Goal: Find specific page/section

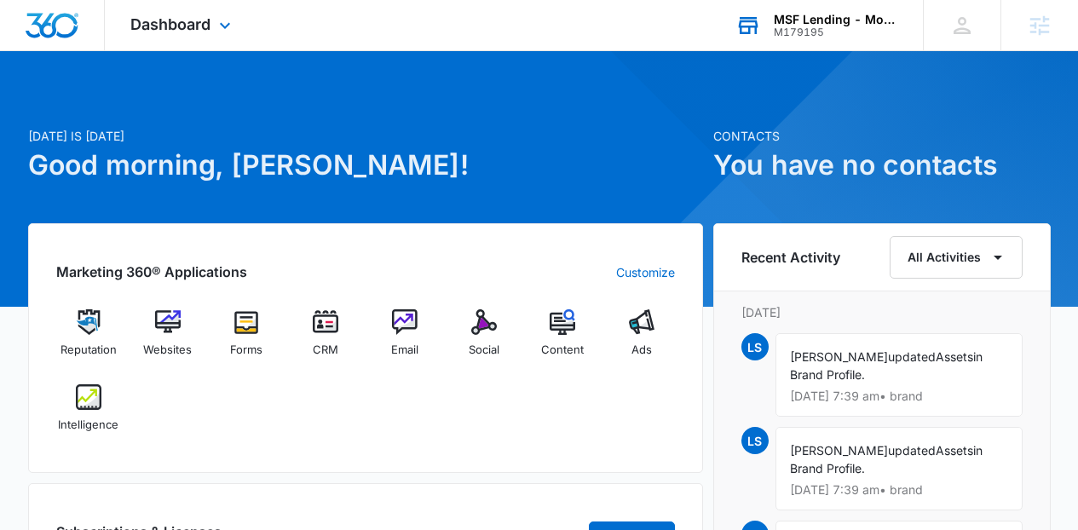
click at [768, 37] on div "MSF Lending - Mortgage Solution Finders, Inc. M179195 Your Accounts View All" at bounding box center [816, 25] width 213 height 50
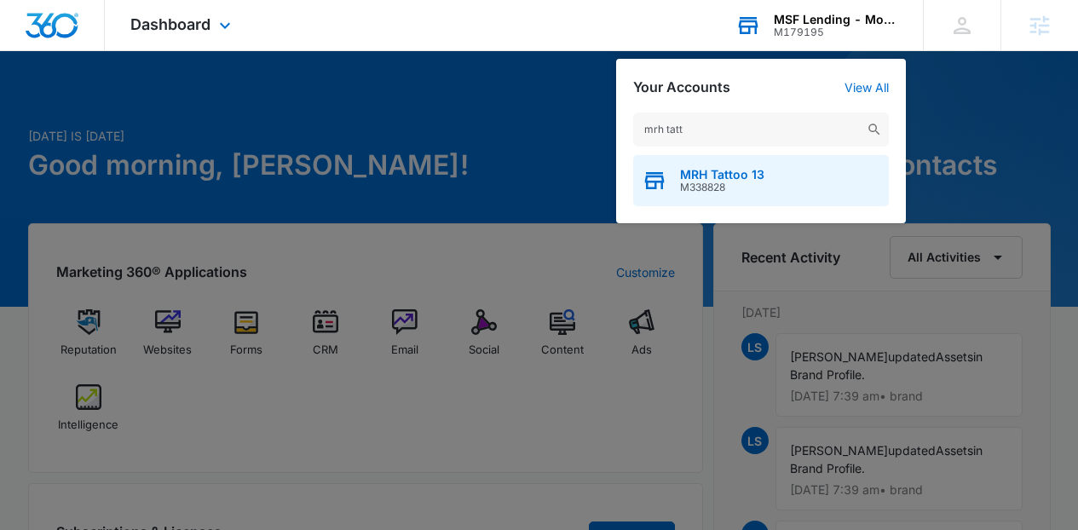
type input "mrh tatt"
click at [736, 188] on span "M338828" at bounding box center [722, 188] width 84 height 12
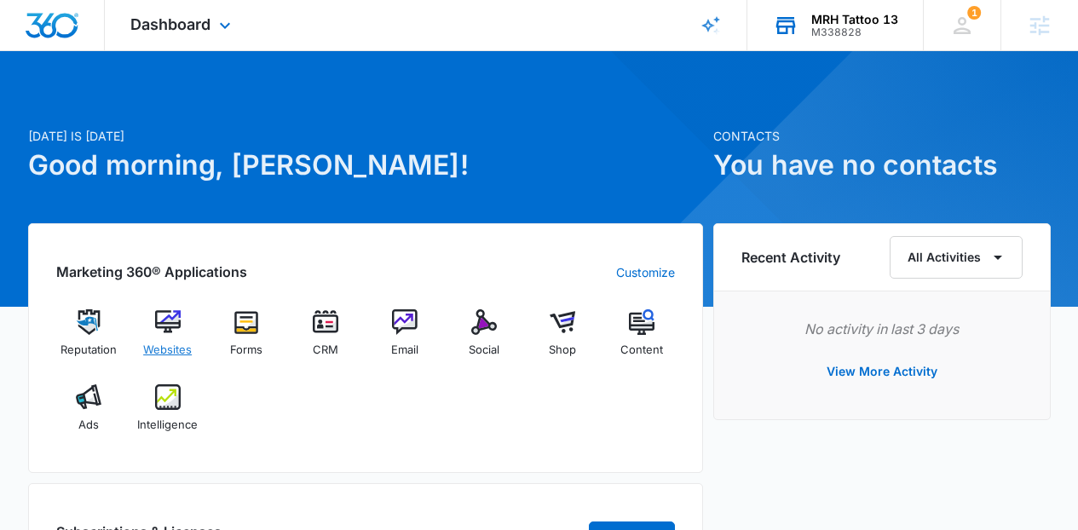
click at [180, 345] on span "Websites" at bounding box center [167, 350] width 49 height 17
click at [169, 330] on img at bounding box center [168, 322] width 26 height 26
